Goal: Information Seeking & Learning: Learn about a topic

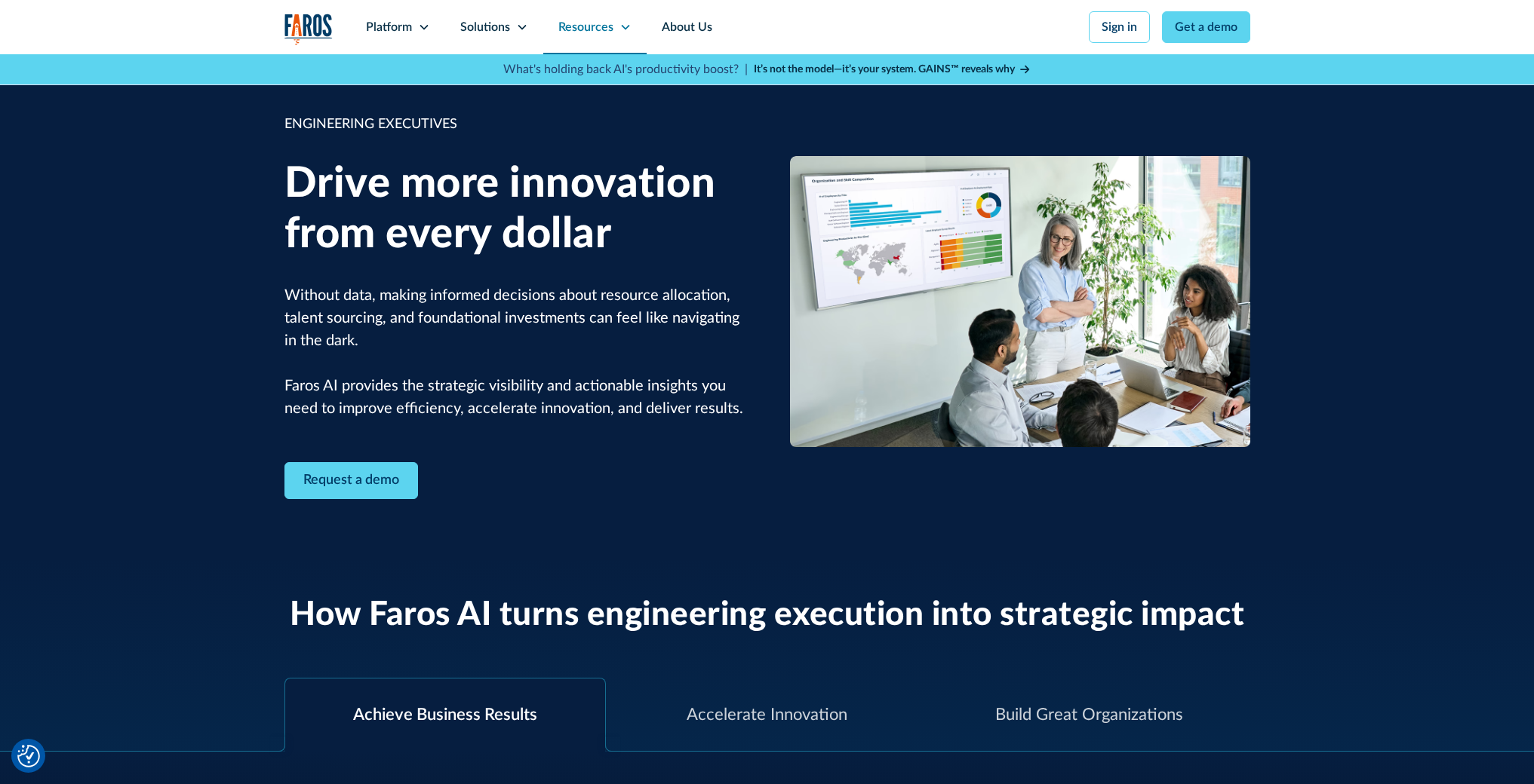
click at [615, 30] on div "Resources" at bounding box center [595, 27] width 103 height 54
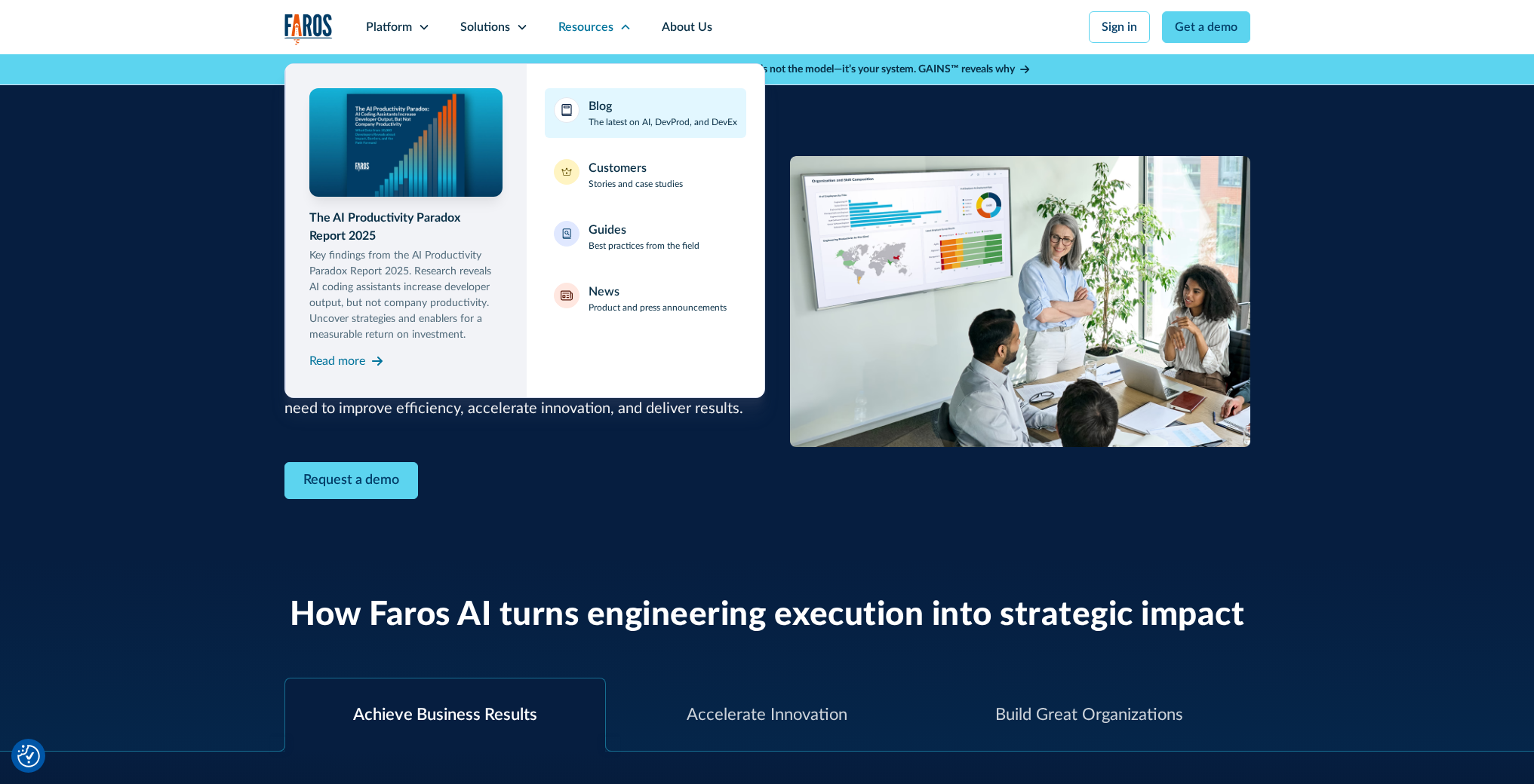
click at [630, 120] on p "The latest on AI, DevProd, and DevEx" at bounding box center [662, 121] width 149 height 13
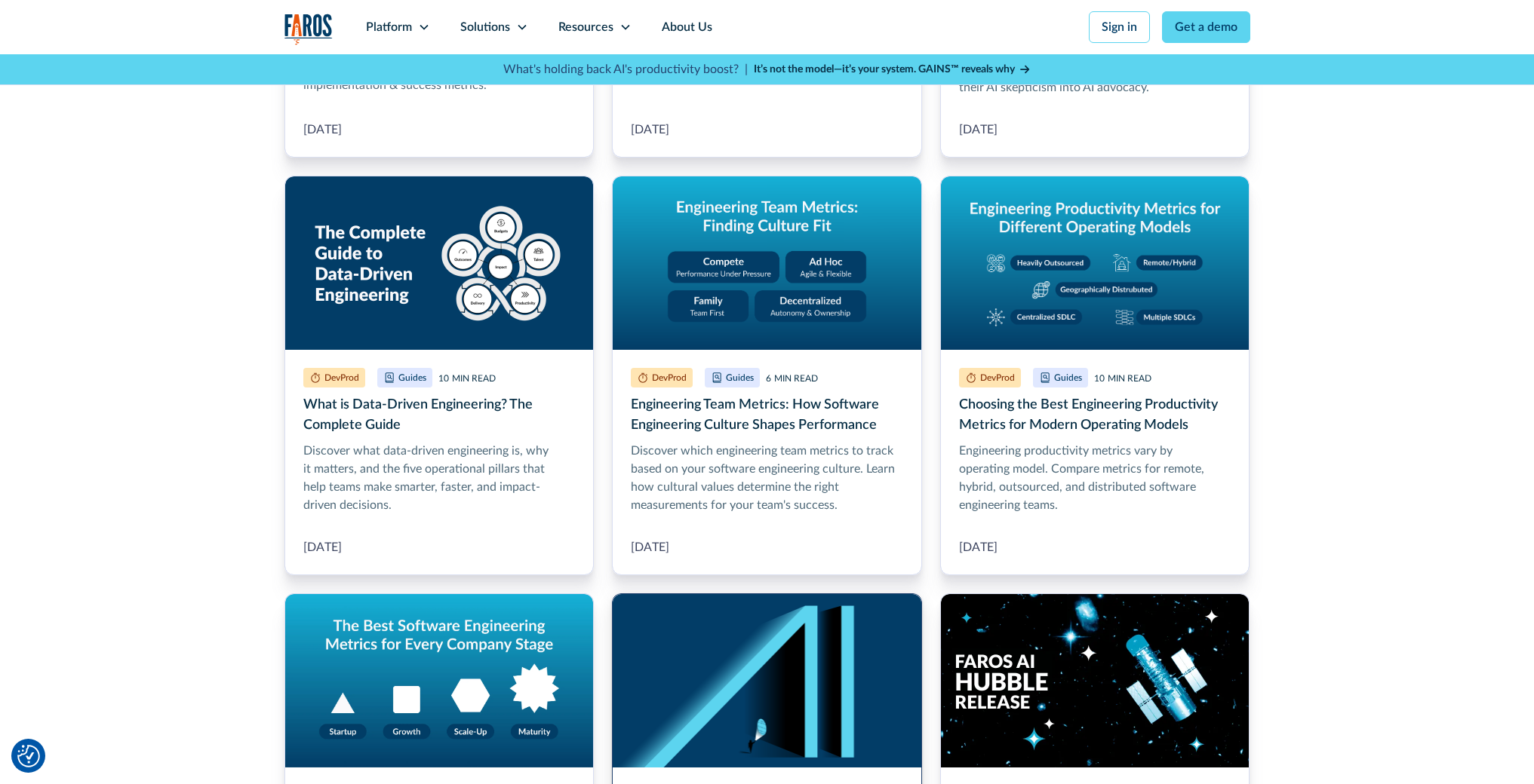
scroll to position [769, 0]
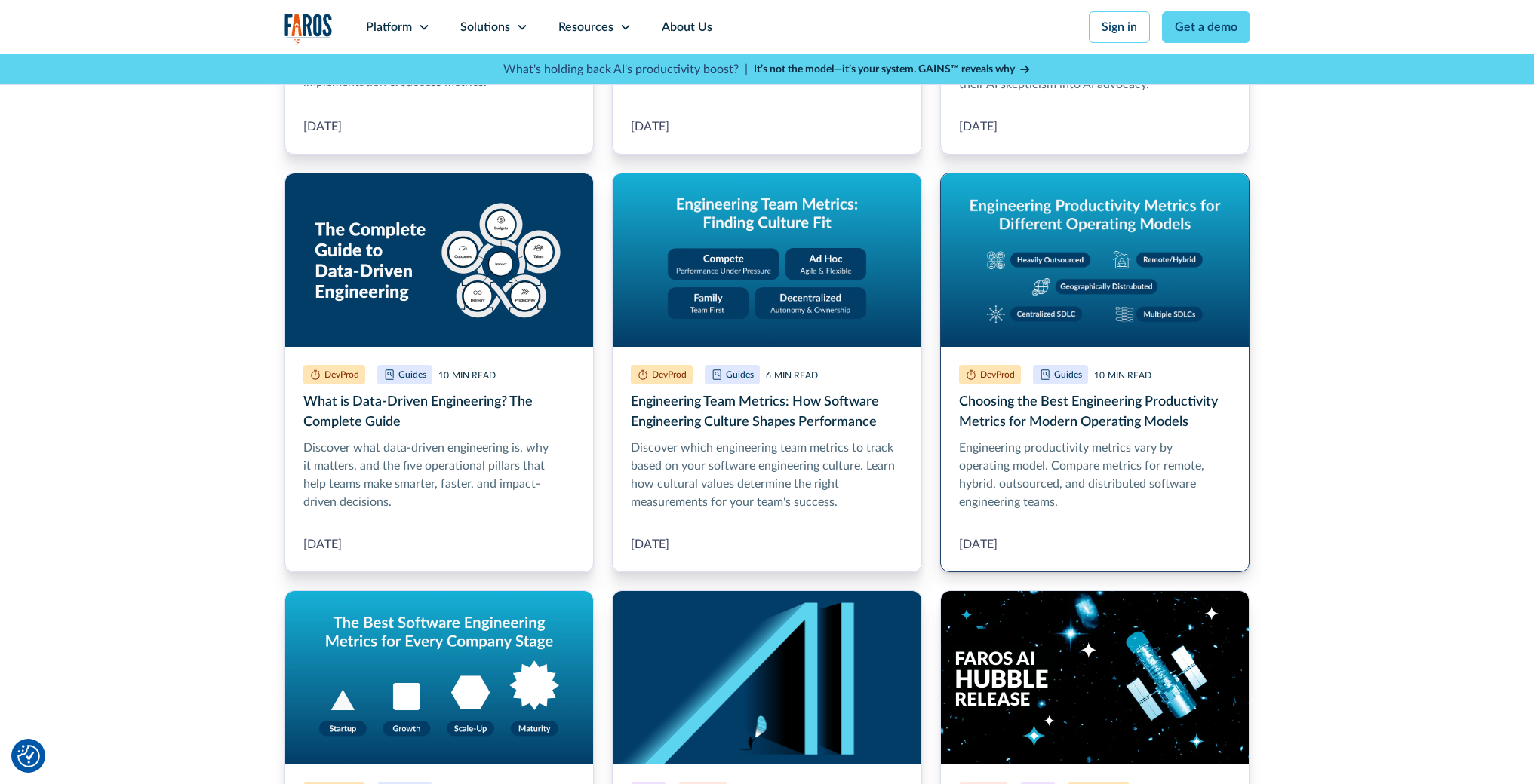
click at [1099, 413] on link "Choosing the Best Engineering Productivity Metrics for Modern Operating Models" at bounding box center [1095, 372] width 310 height 399
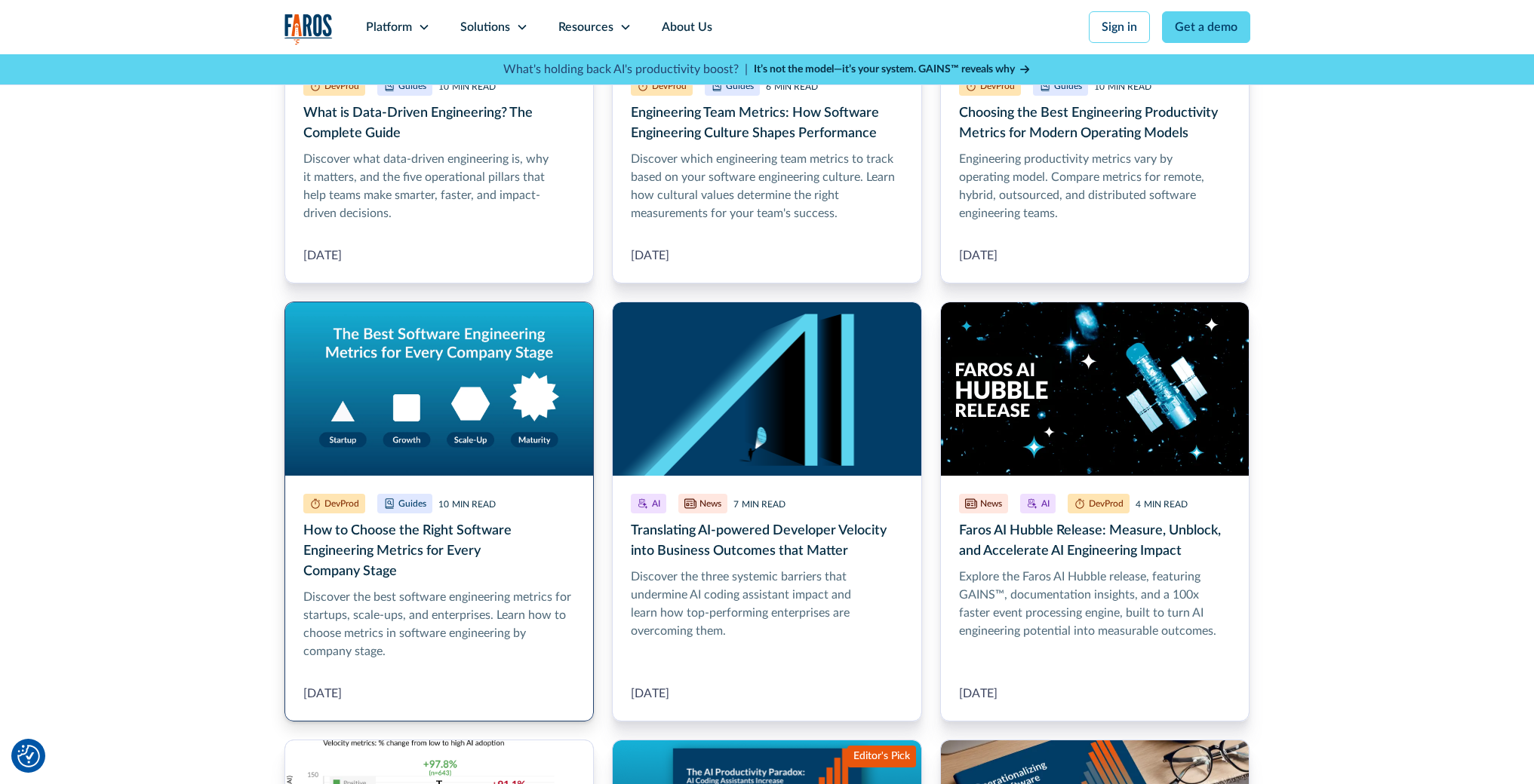
click at [428, 543] on link "How to Choose the Right Software Engineering Metrics for Every Company Stage" at bounding box center [439, 511] width 310 height 420
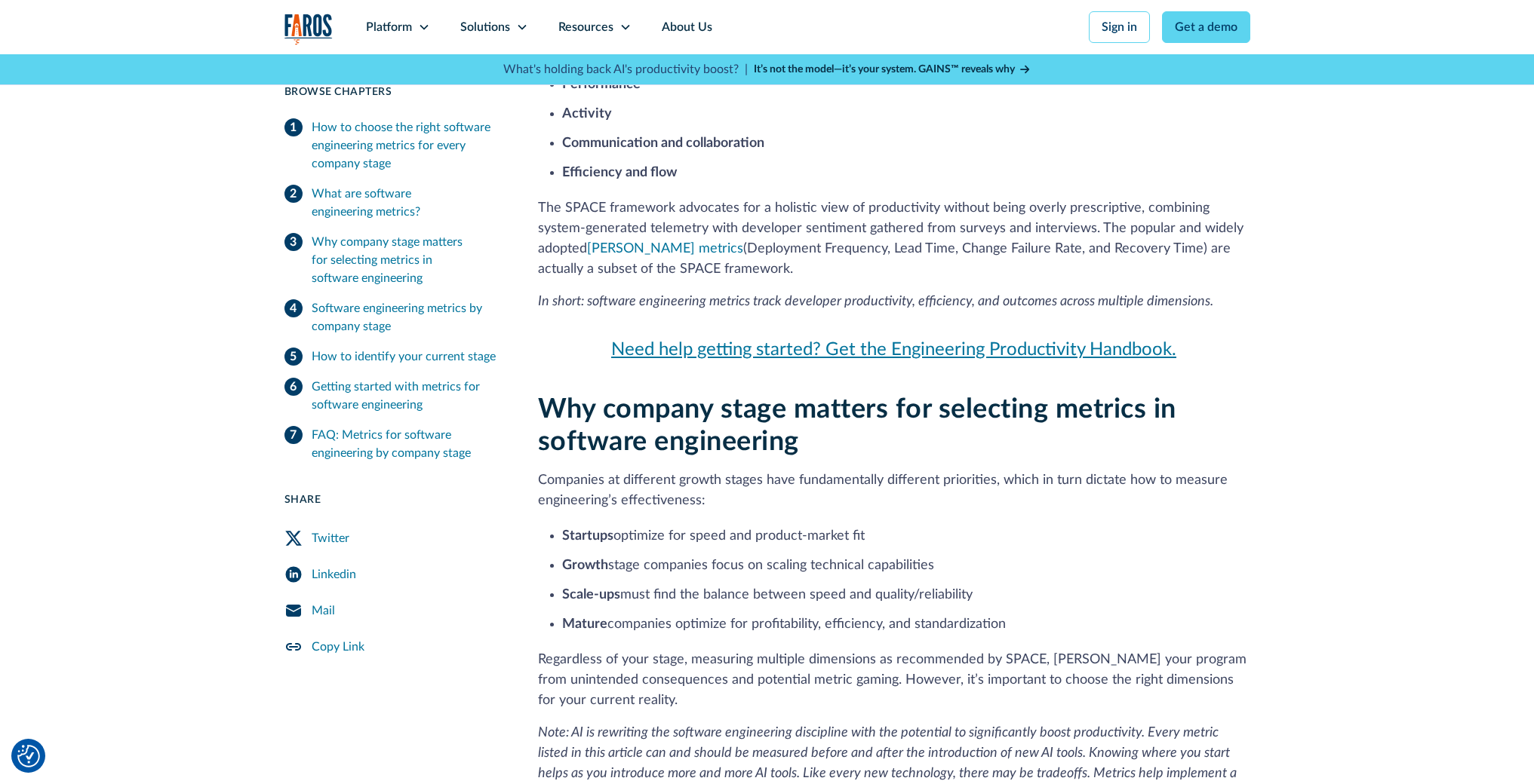
scroll to position [691, 0]
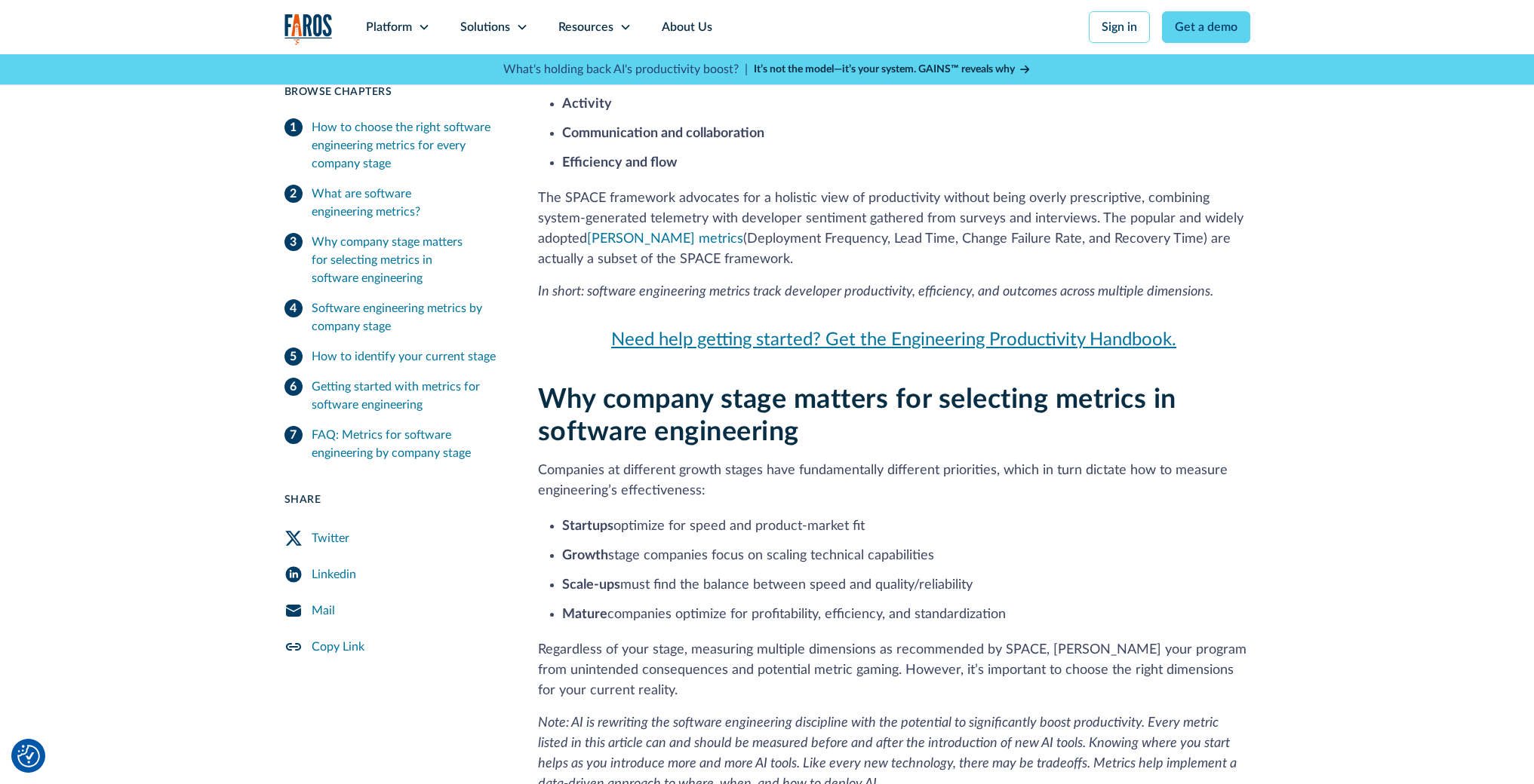
click at [578, 530] on strong "Startups" at bounding box center [588, 526] width 51 height 13
click at [581, 554] on strong "Growth" at bounding box center [585, 555] width 46 height 13
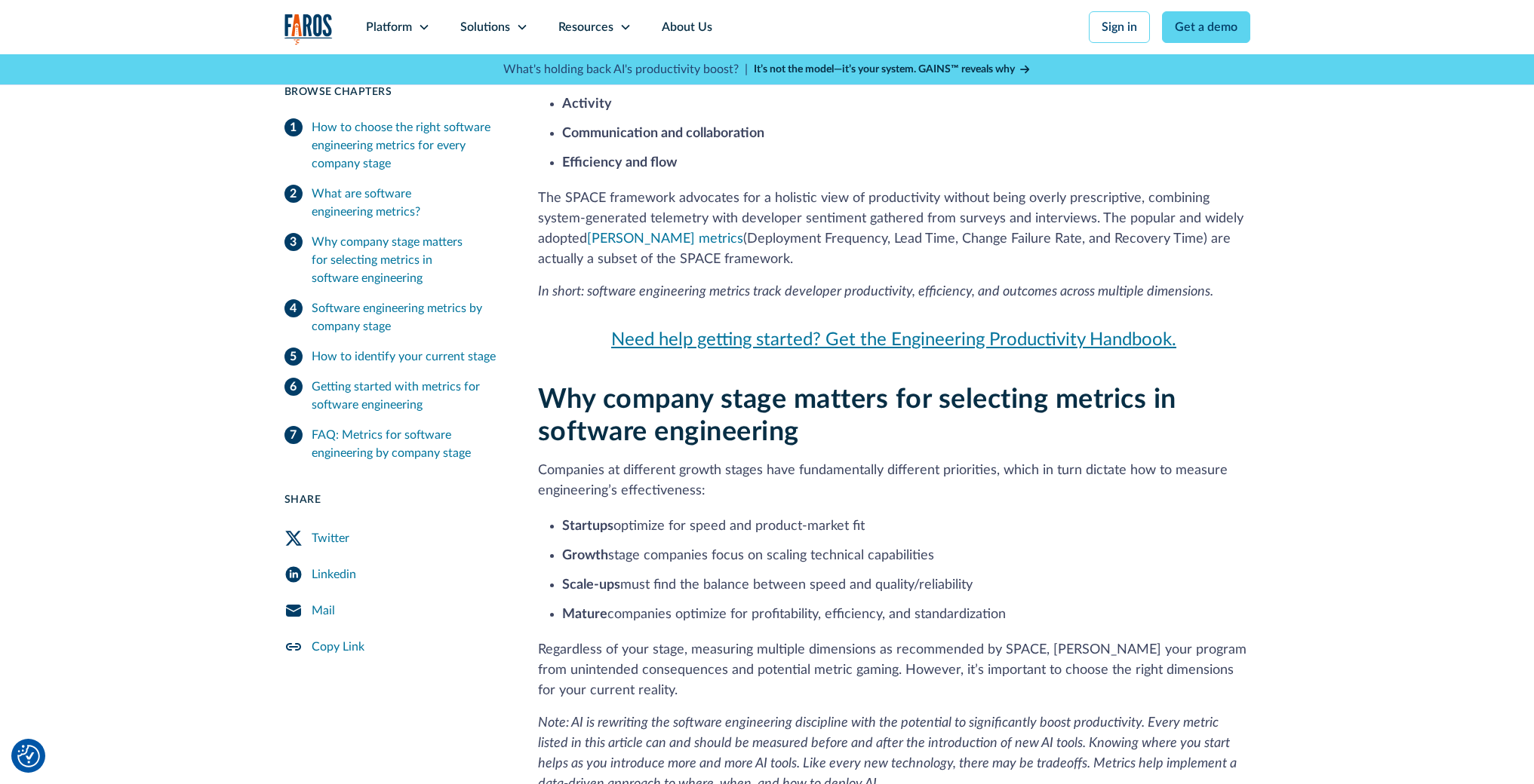
click at [589, 584] on strong "Scale-ups" at bounding box center [591, 584] width 58 height 13
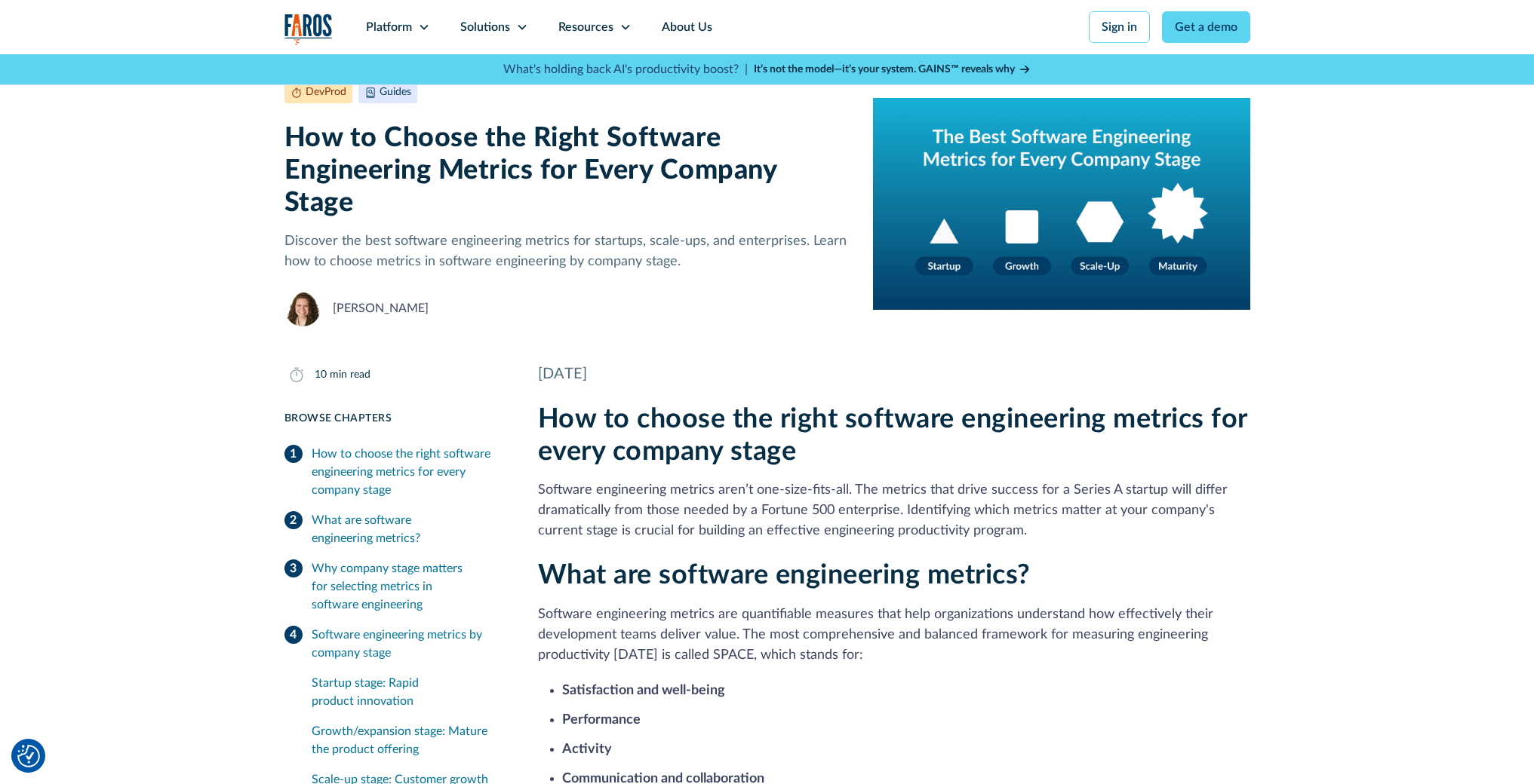
scroll to position [0, 0]
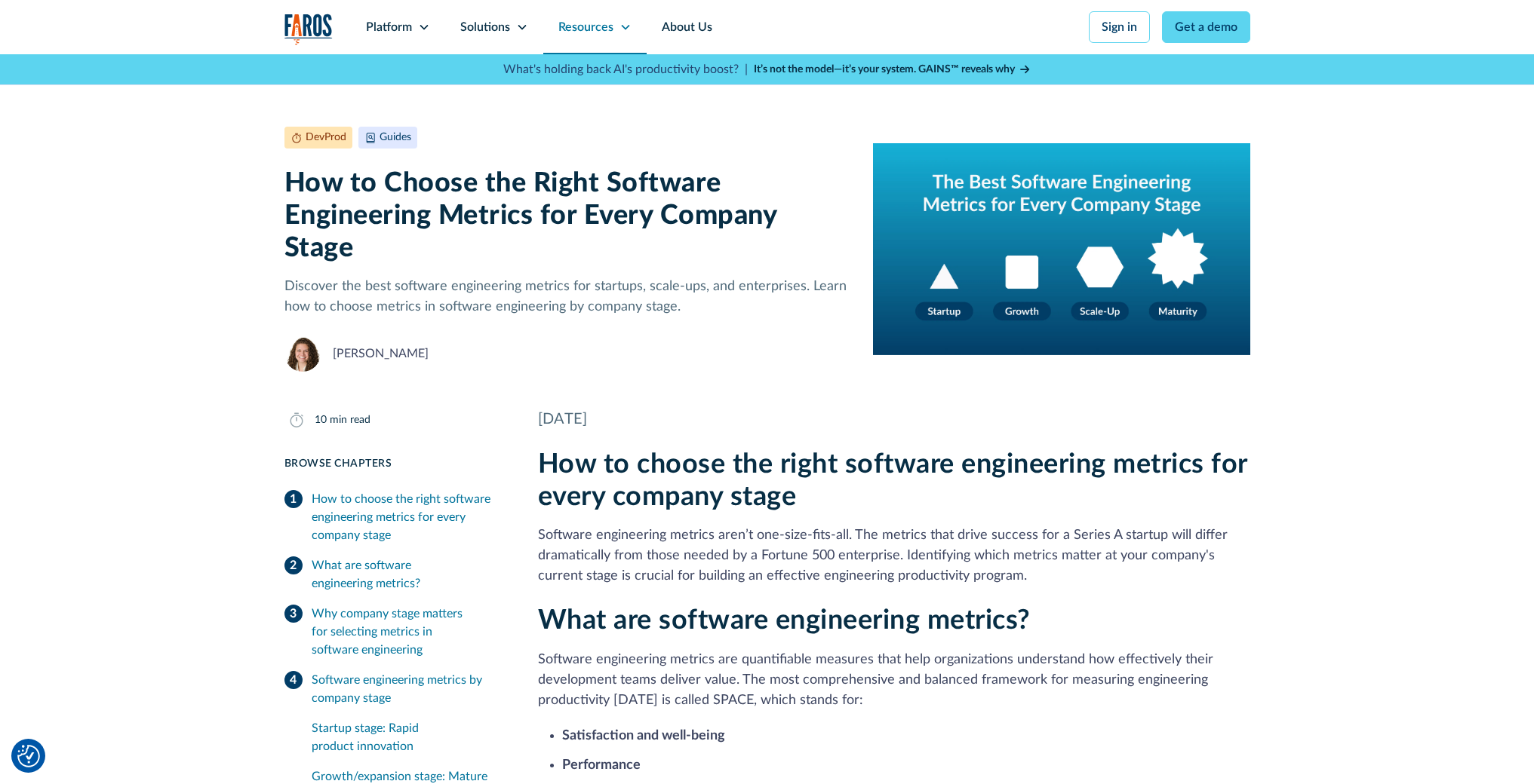
click at [620, 24] on icon at bounding box center [626, 27] width 12 height 12
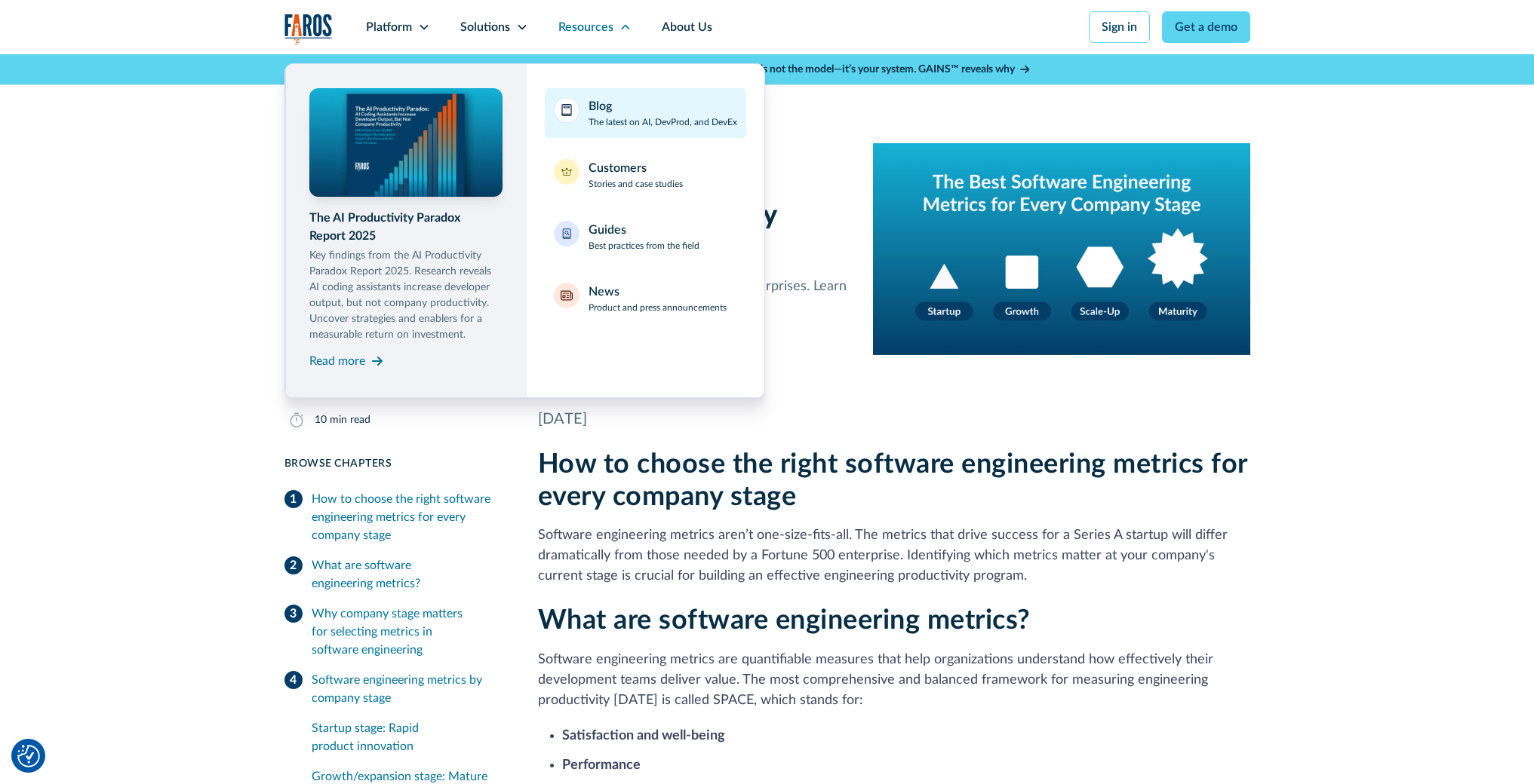
click at [612, 110] on div "Blog The latest on AI, DevProd, and DevEx" at bounding box center [662, 113] width 149 height 32
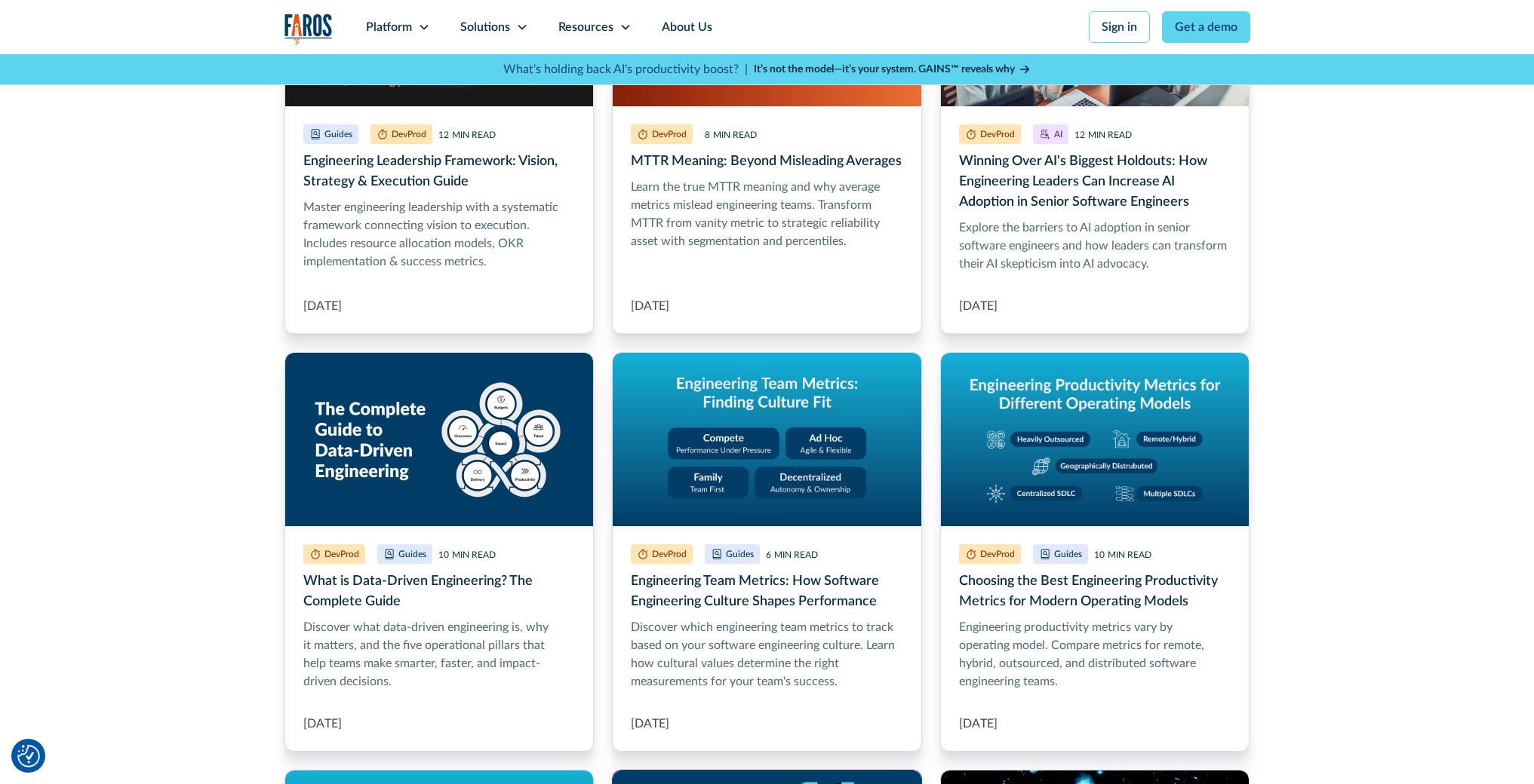
scroll to position [723, 0]
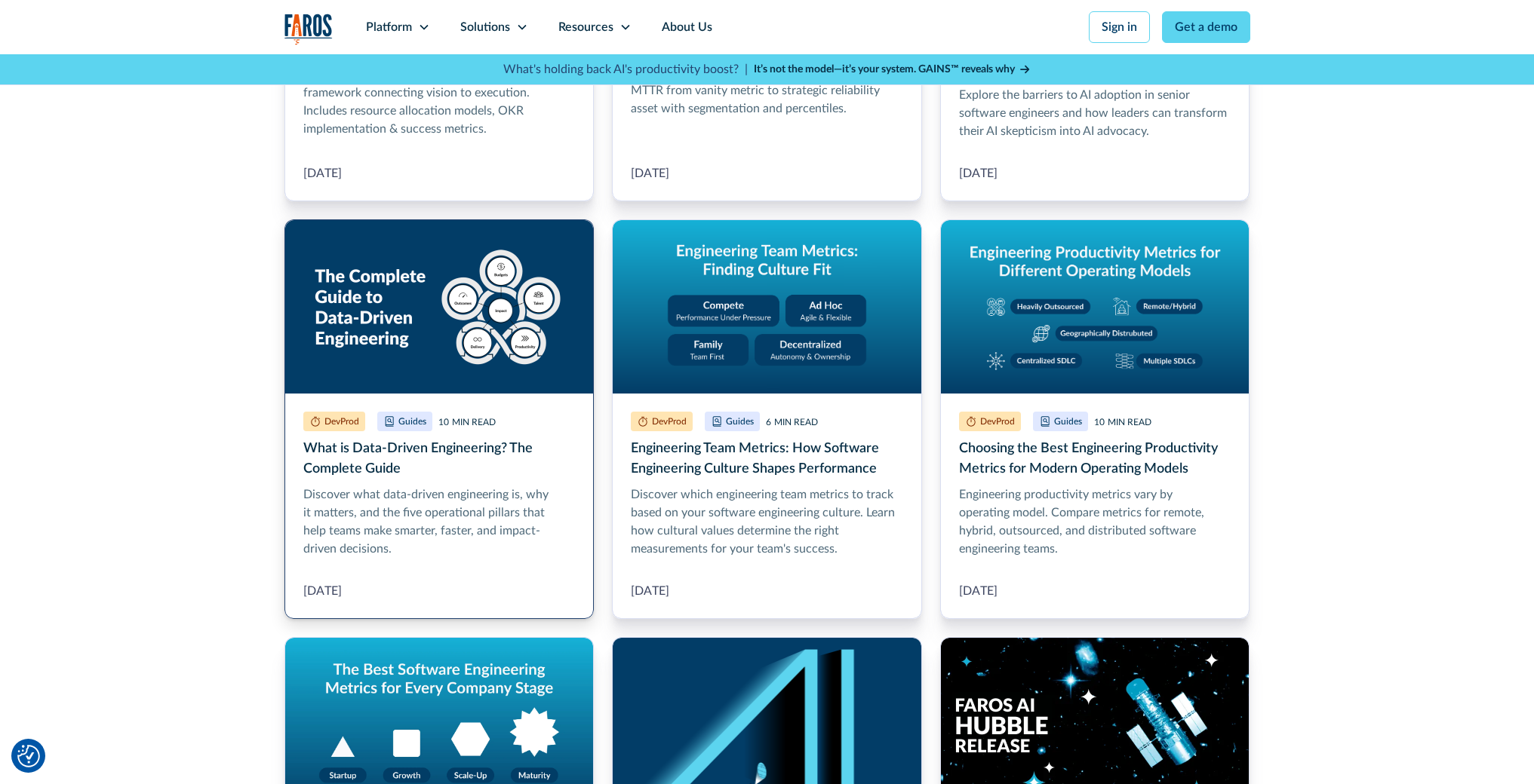
click at [514, 514] on link "What is Data-Driven Engineering? The Complete Guide" at bounding box center [439, 419] width 310 height 399
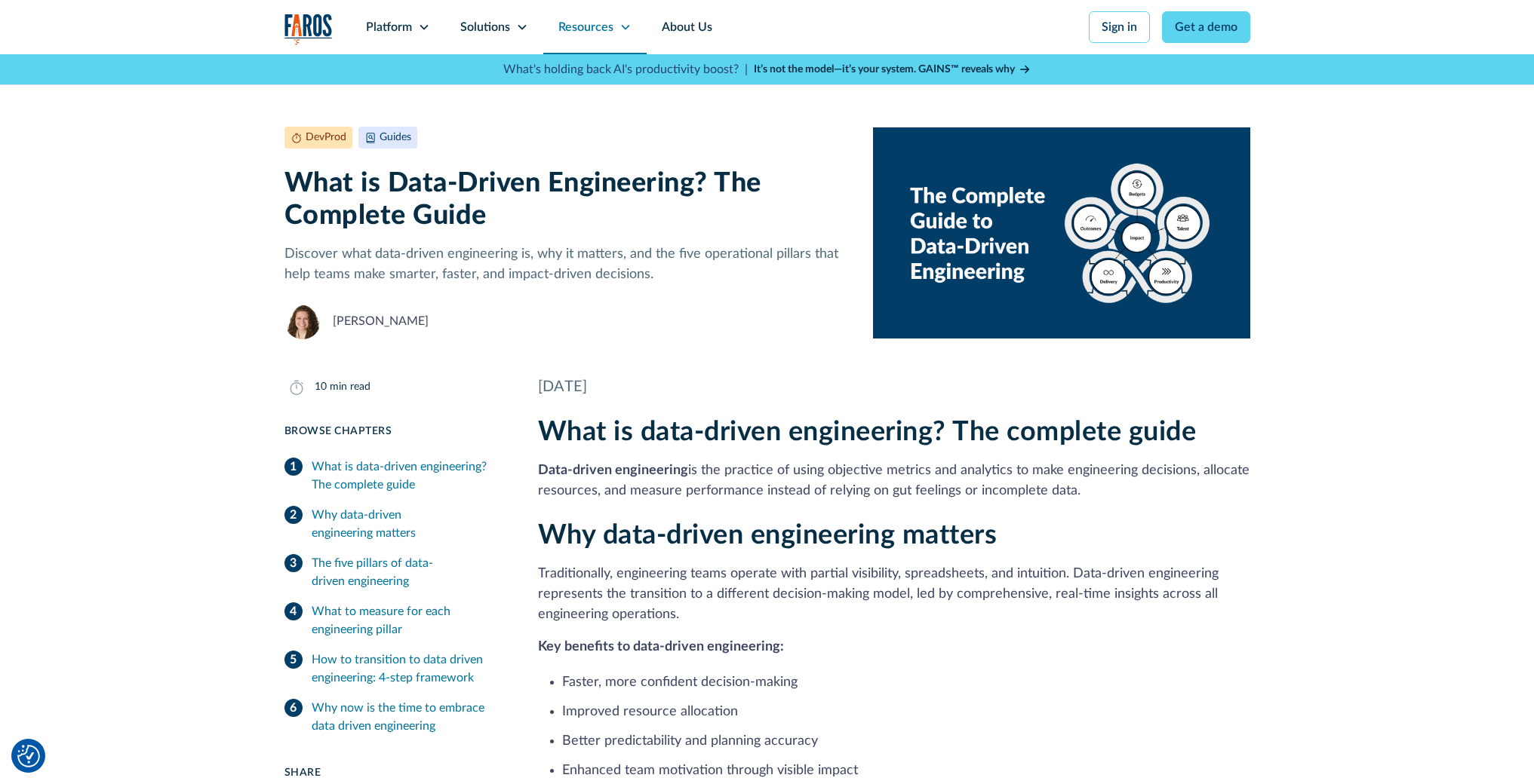
click at [625, 31] on icon at bounding box center [626, 27] width 12 height 12
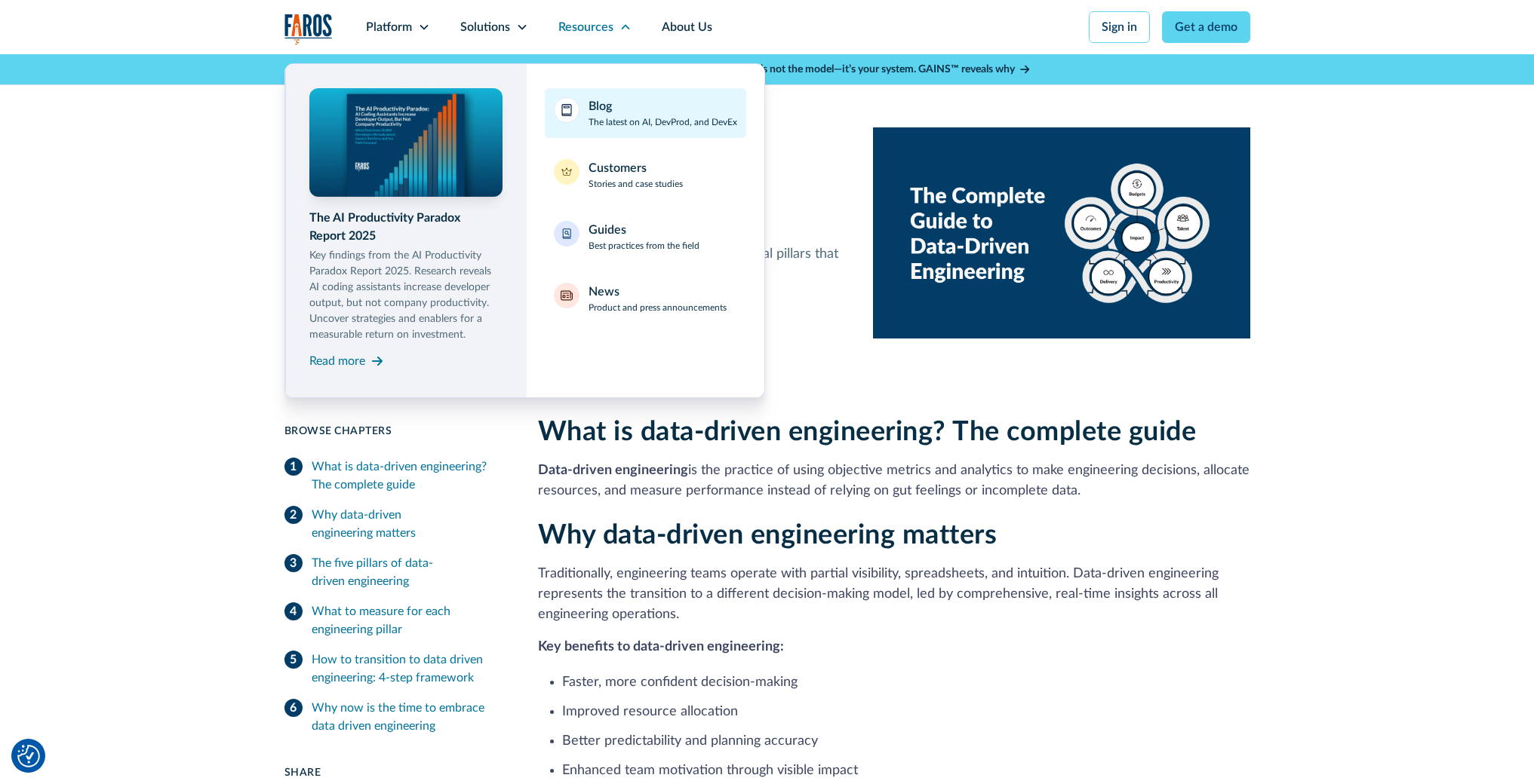
click at [634, 107] on div "Blog The latest on AI, DevProd, and DevEx" at bounding box center [662, 113] width 149 height 32
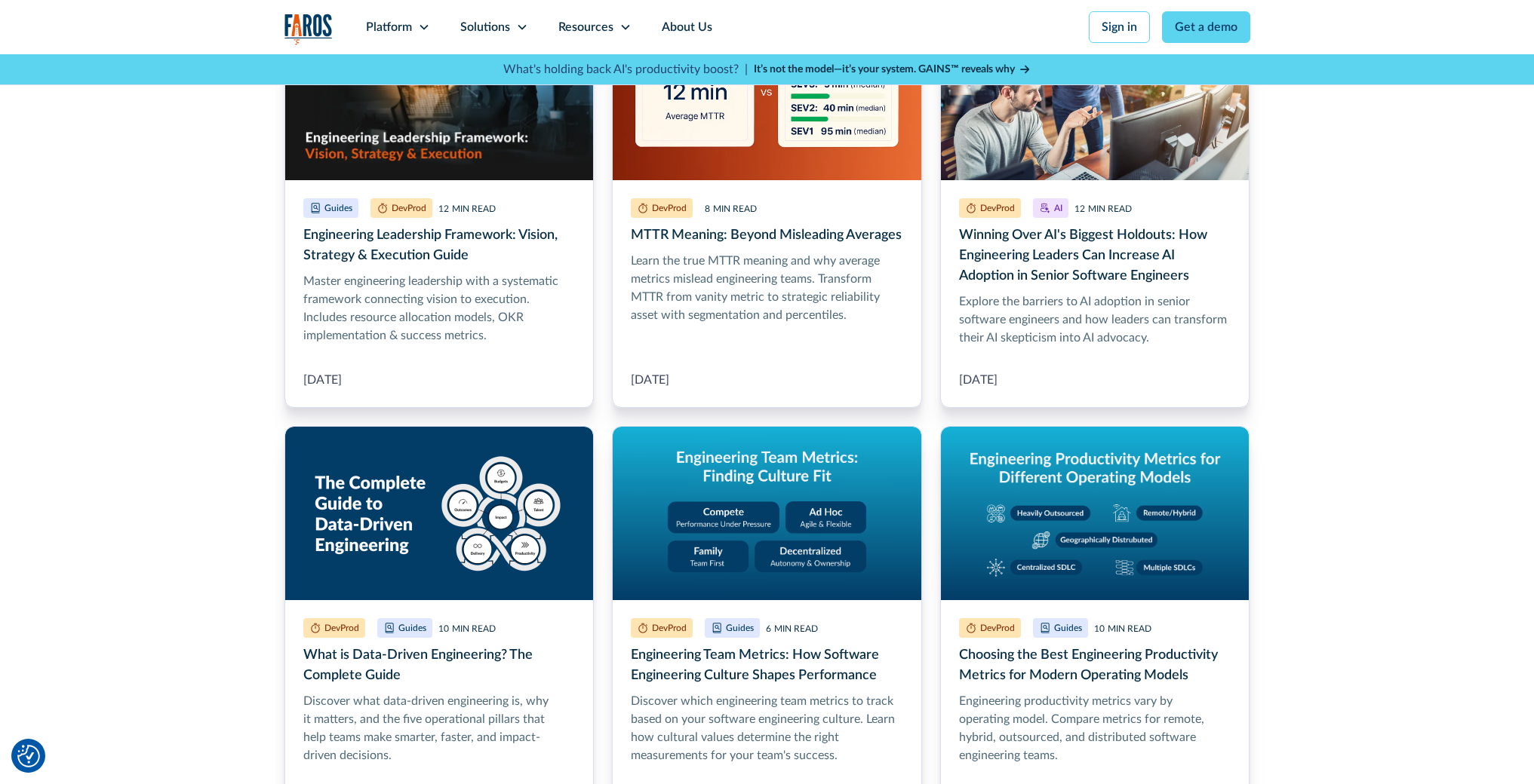
scroll to position [281, 0]
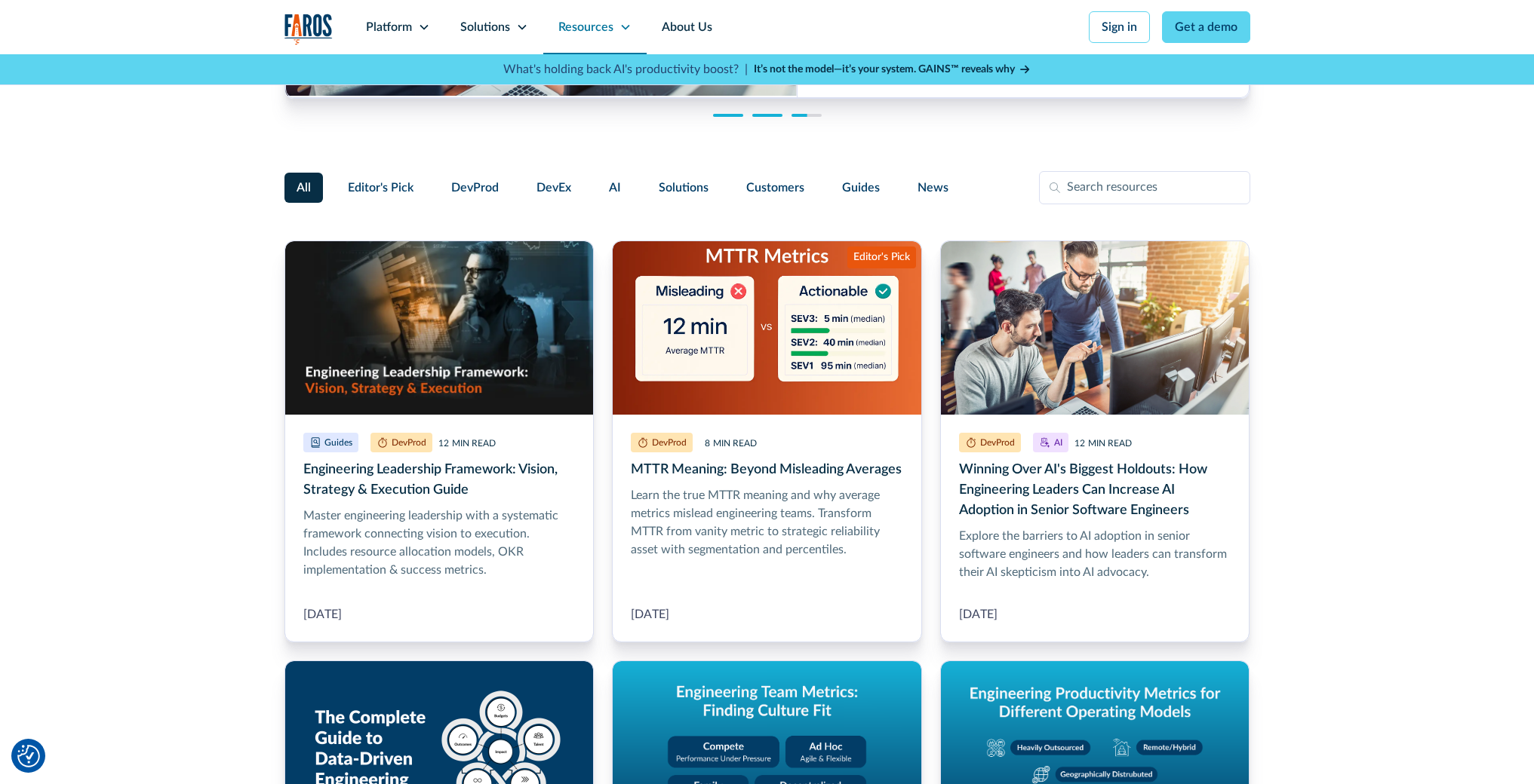
click at [625, 26] on icon at bounding box center [625, 27] width 9 height 5
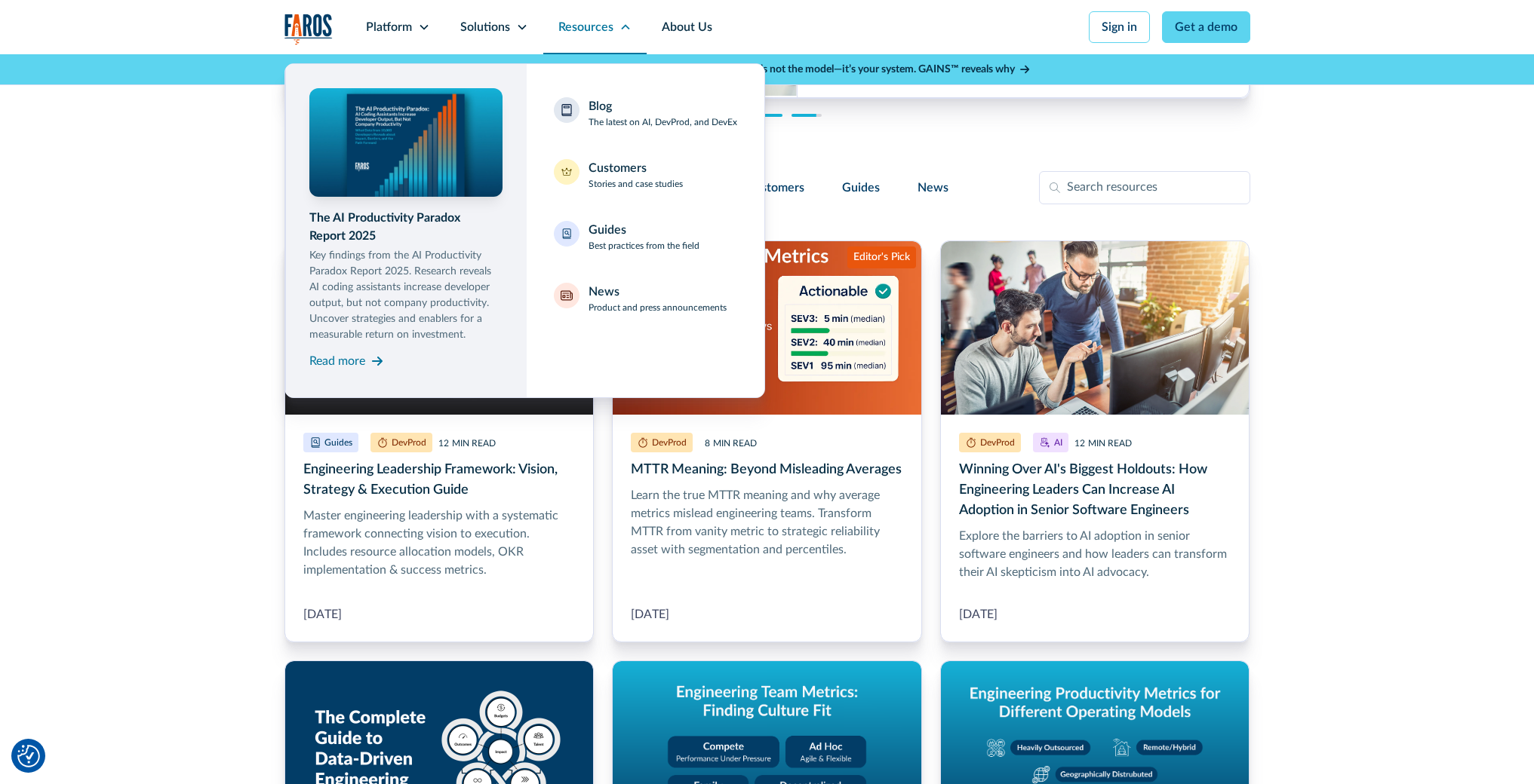
click at [625, 26] on icon at bounding box center [625, 26] width 9 height 5
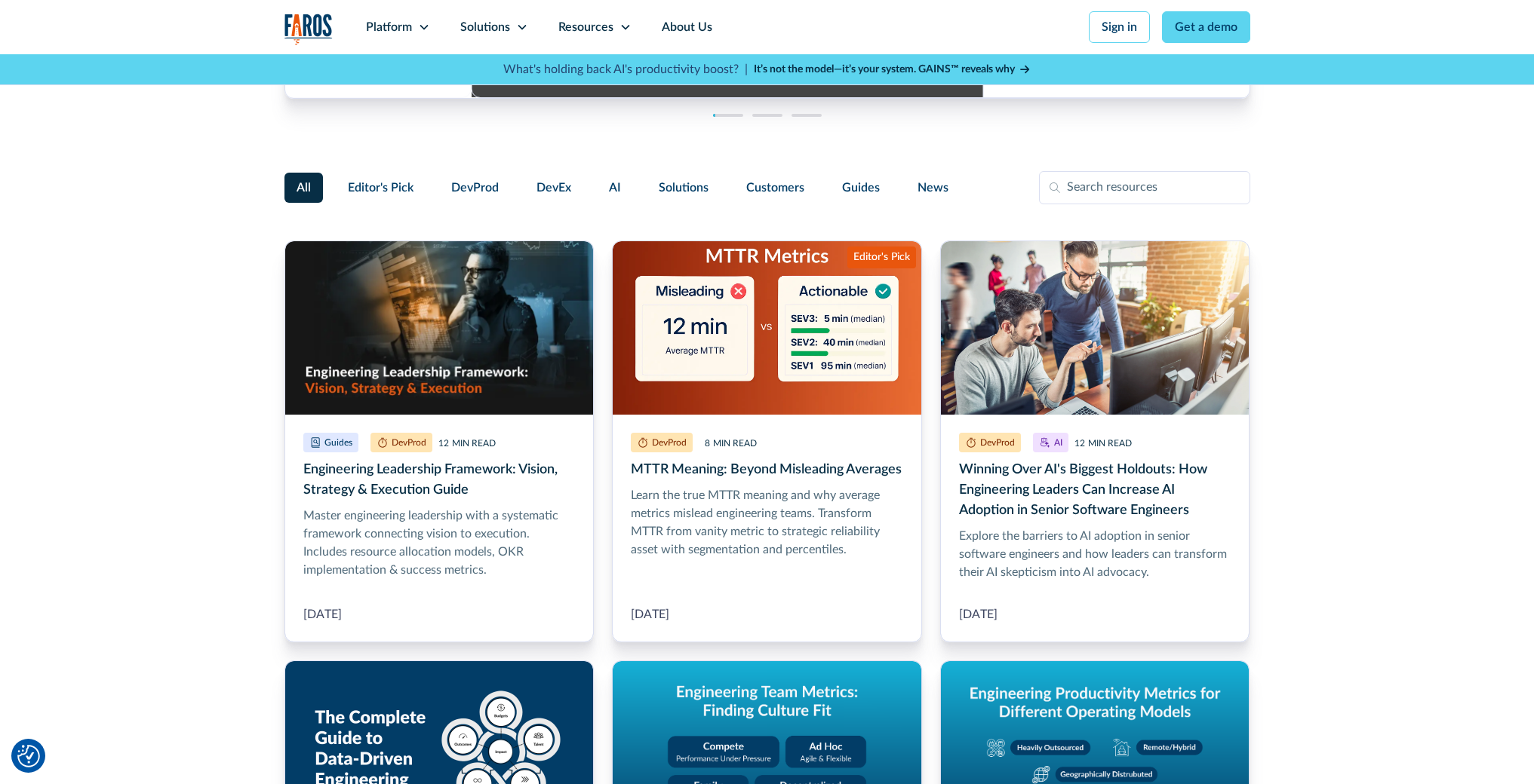
click at [991, 69] on strong "It’s not the model—it’s your system. GAINS™ reveals why" at bounding box center [884, 69] width 261 height 11
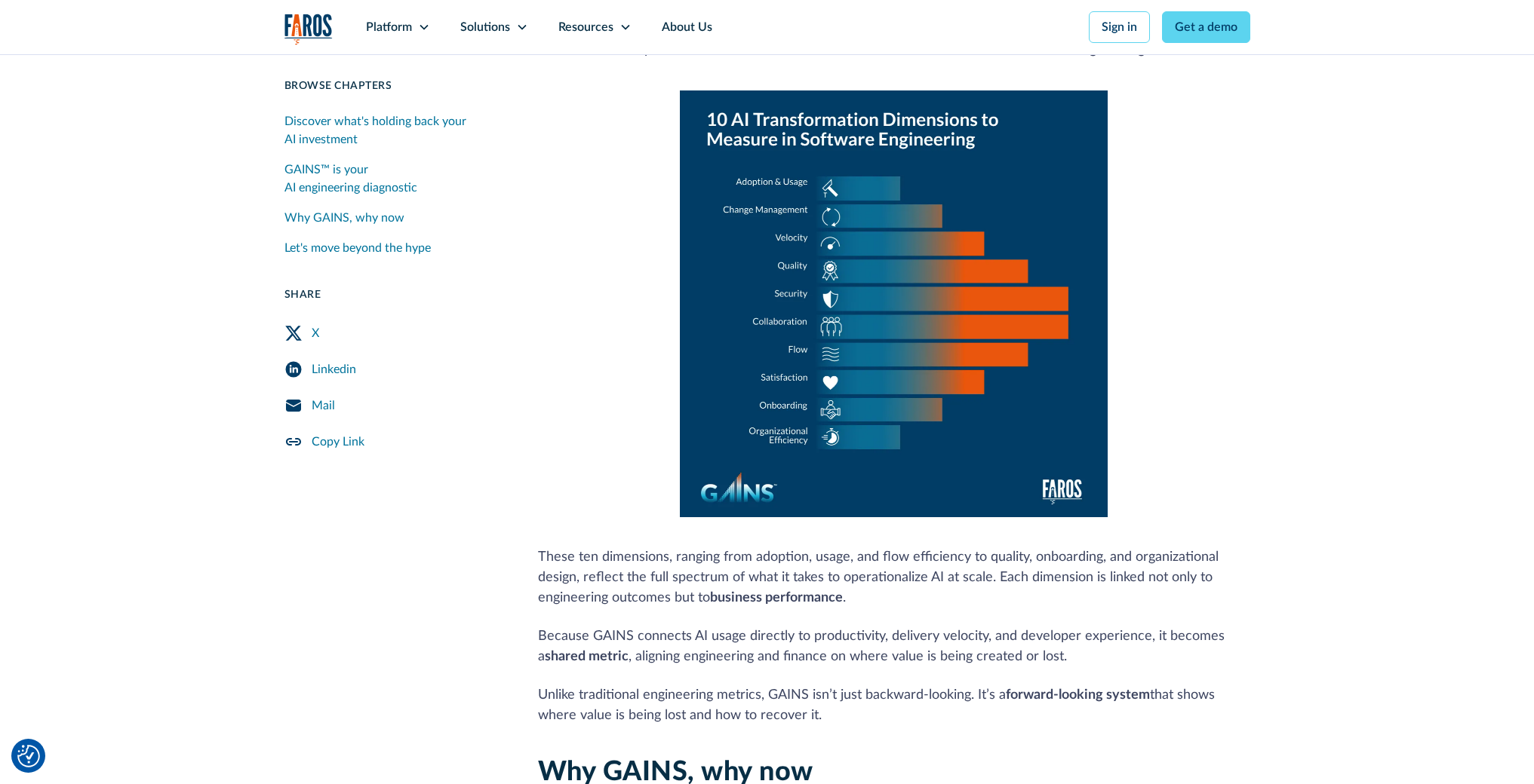
scroll to position [848, 0]
